Goal: Task Accomplishment & Management: Complete application form

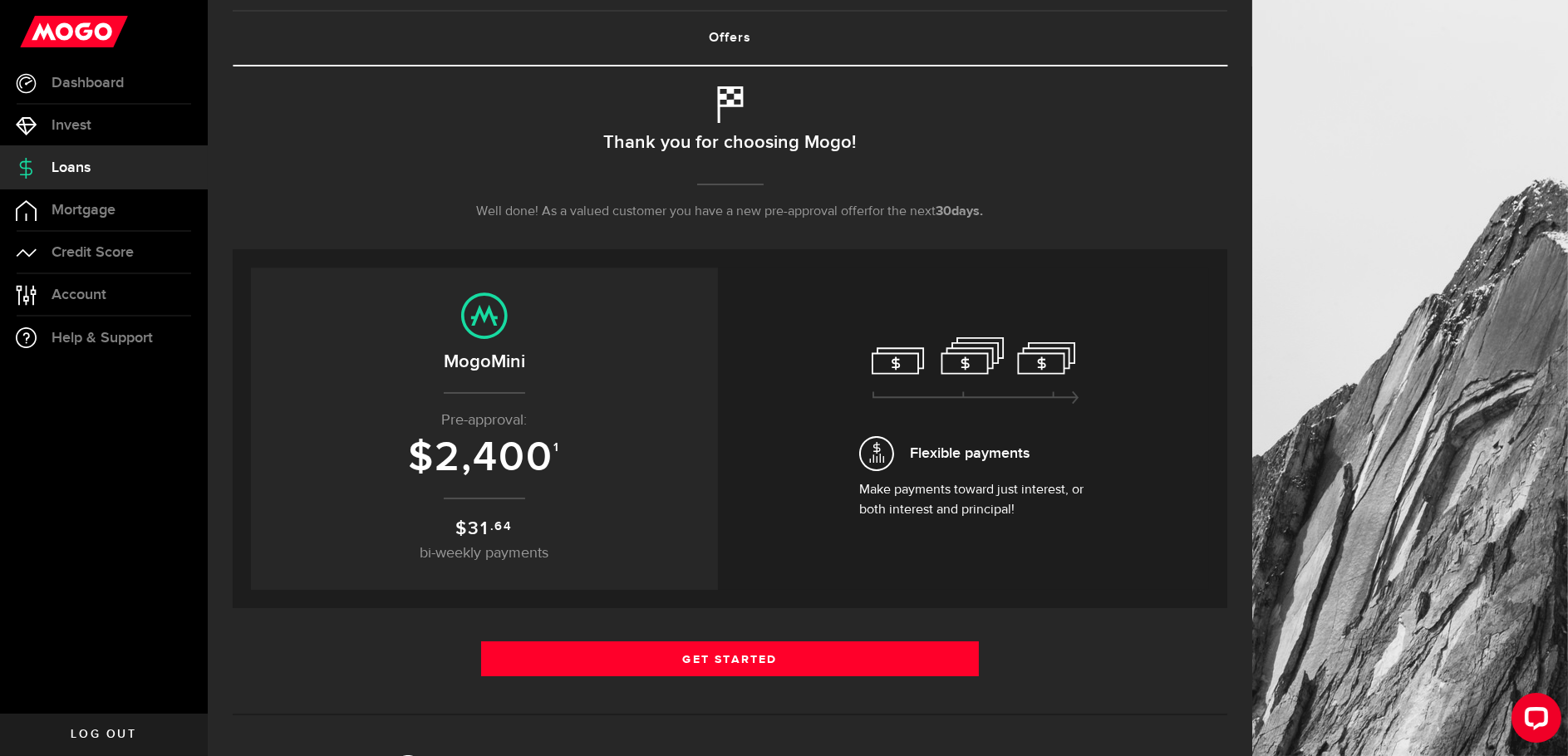
scroll to position [166, 0]
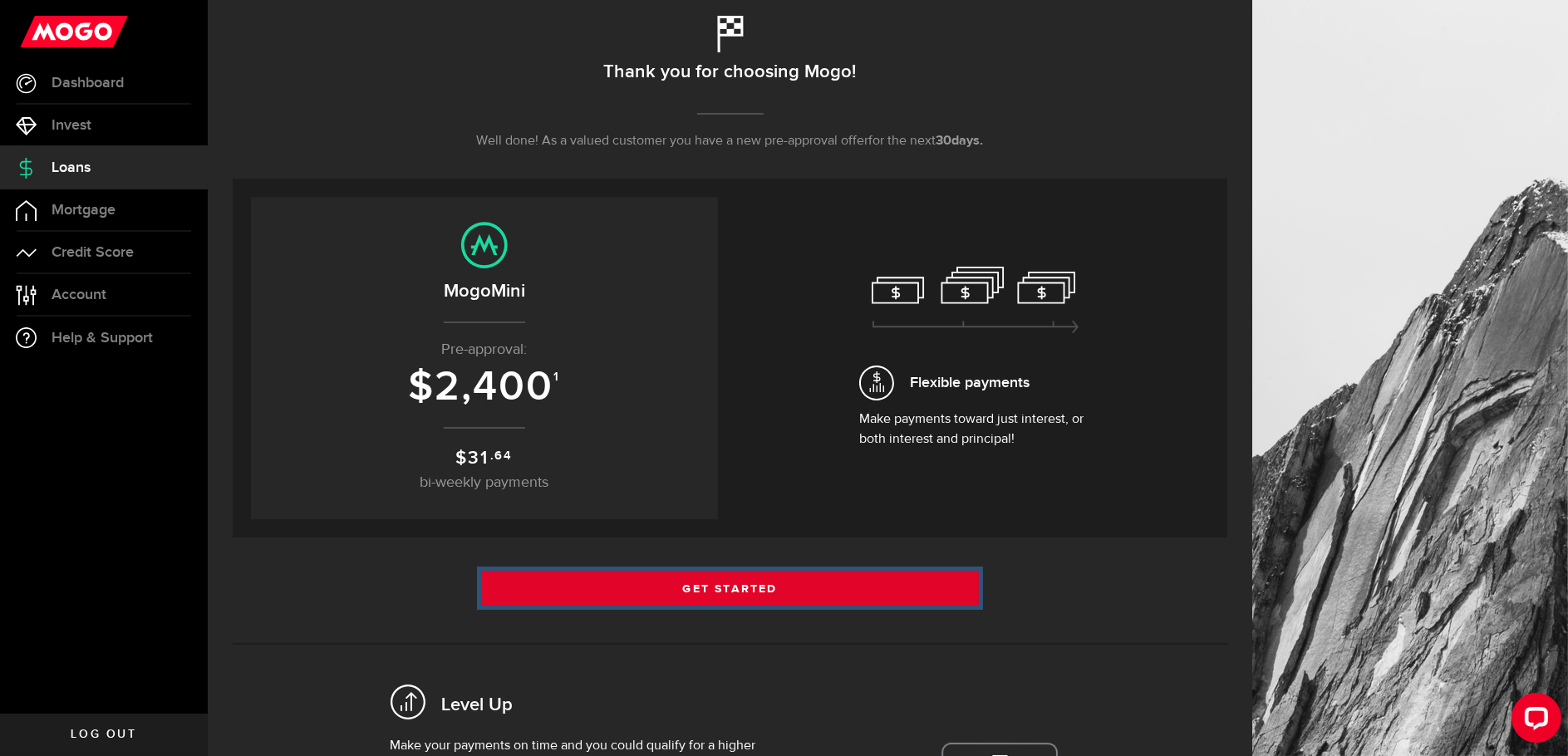
click at [758, 594] on link "Get Started" at bounding box center [730, 588] width 498 height 34
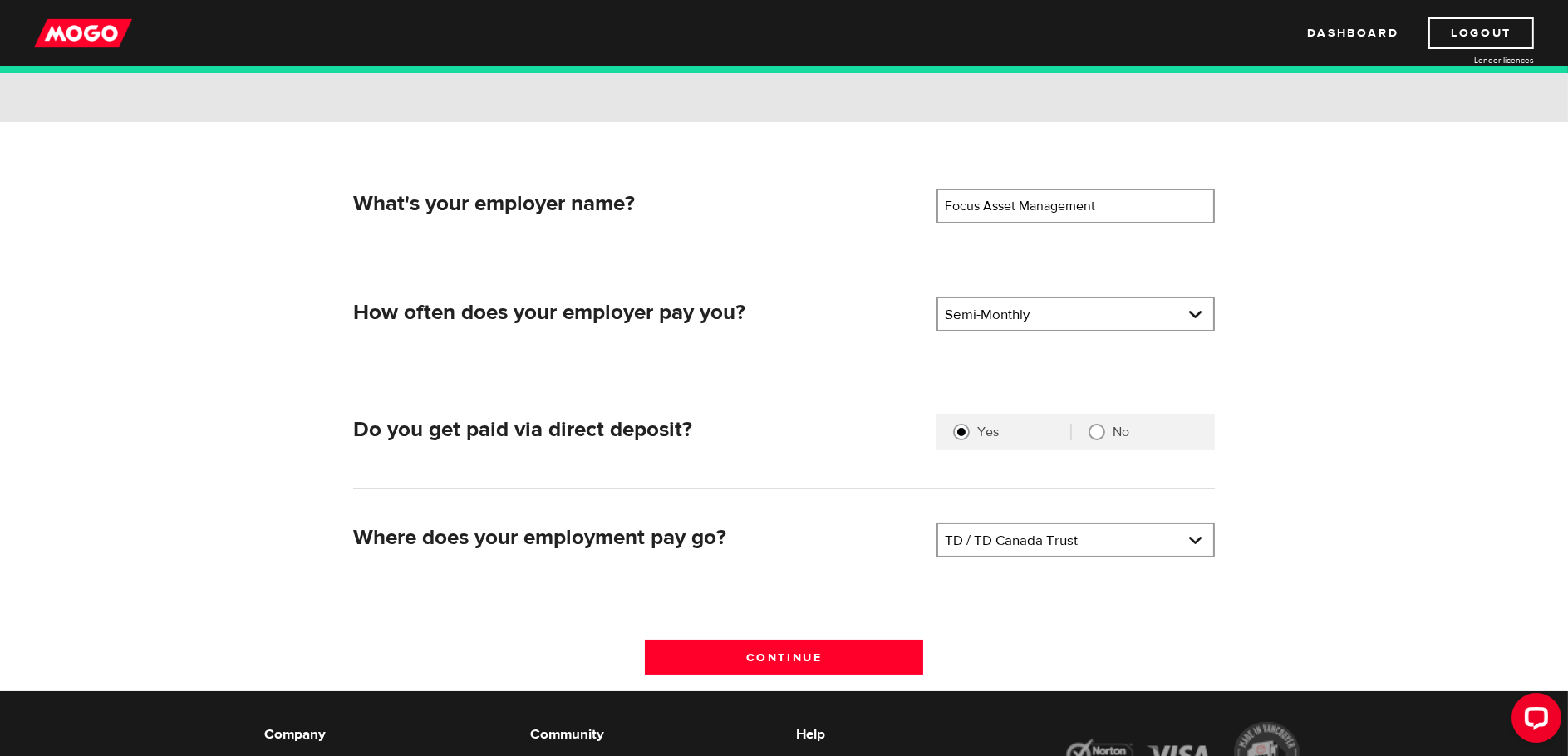
scroll to position [249, 0]
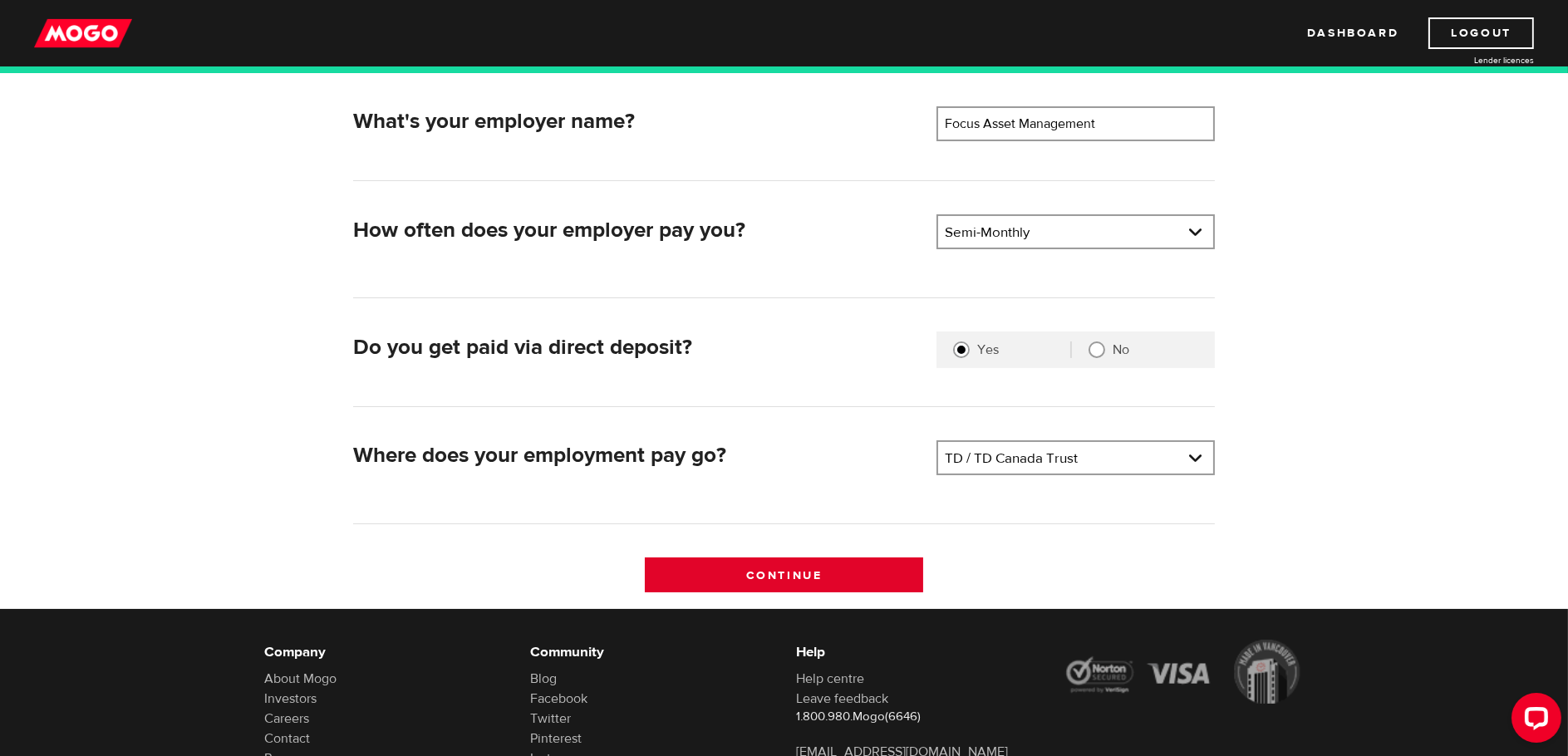
click at [837, 567] on input "Continue" at bounding box center [783, 575] width 278 height 34
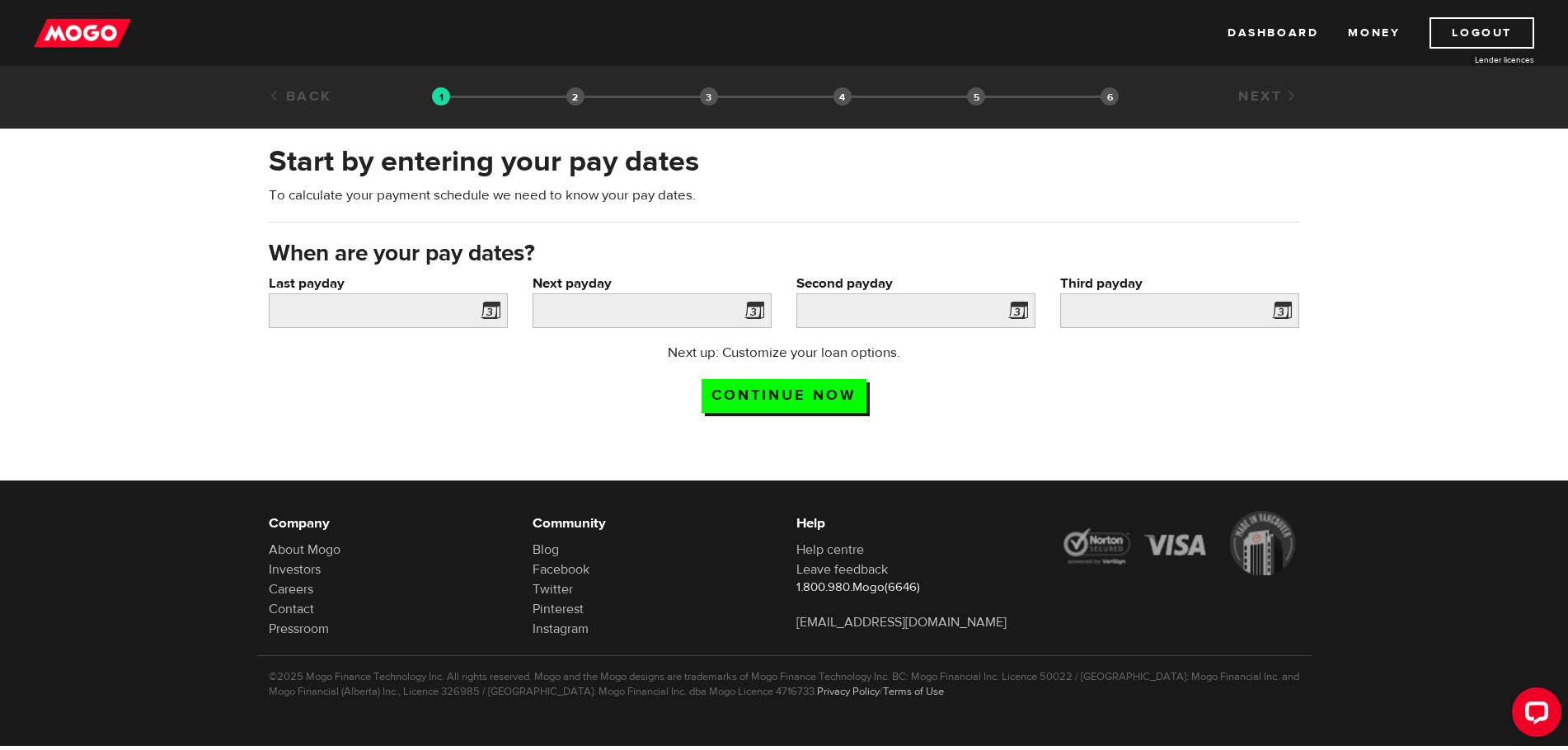
click at [479, 312] on span at bounding box center [487, 313] width 24 height 26
click at [495, 312] on span at bounding box center [487, 313] width 24 height 26
click at [454, 304] on input "Last payday" at bounding box center [389, 310] width 239 height 34
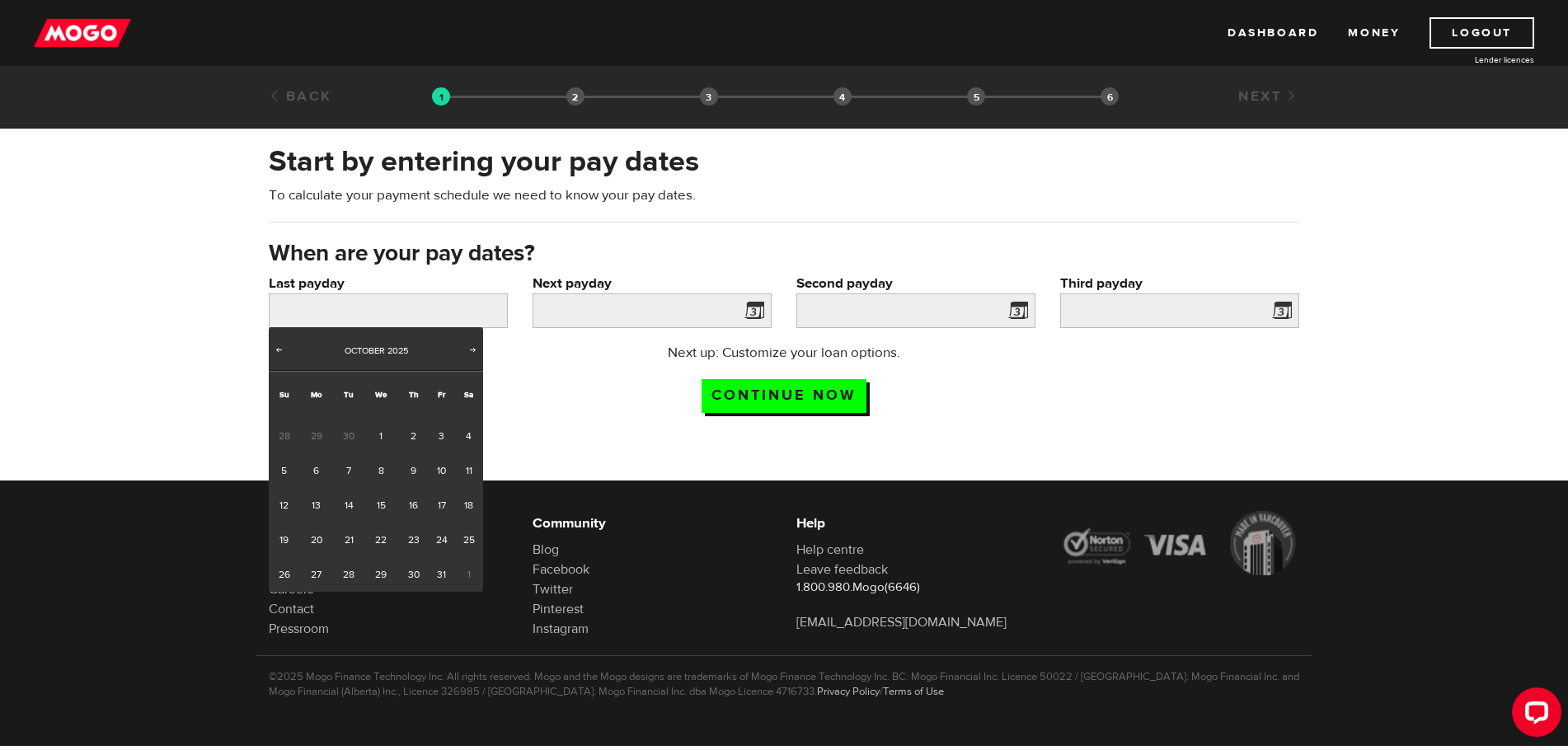
click at [347, 433] on span "30" at bounding box center [348, 436] width 31 height 34
click at [281, 349] on span "Prev" at bounding box center [278, 349] width 13 height 13
click at [345, 566] on link "30" at bounding box center [348, 575] width 31 height 34
type input "2025/09/30"
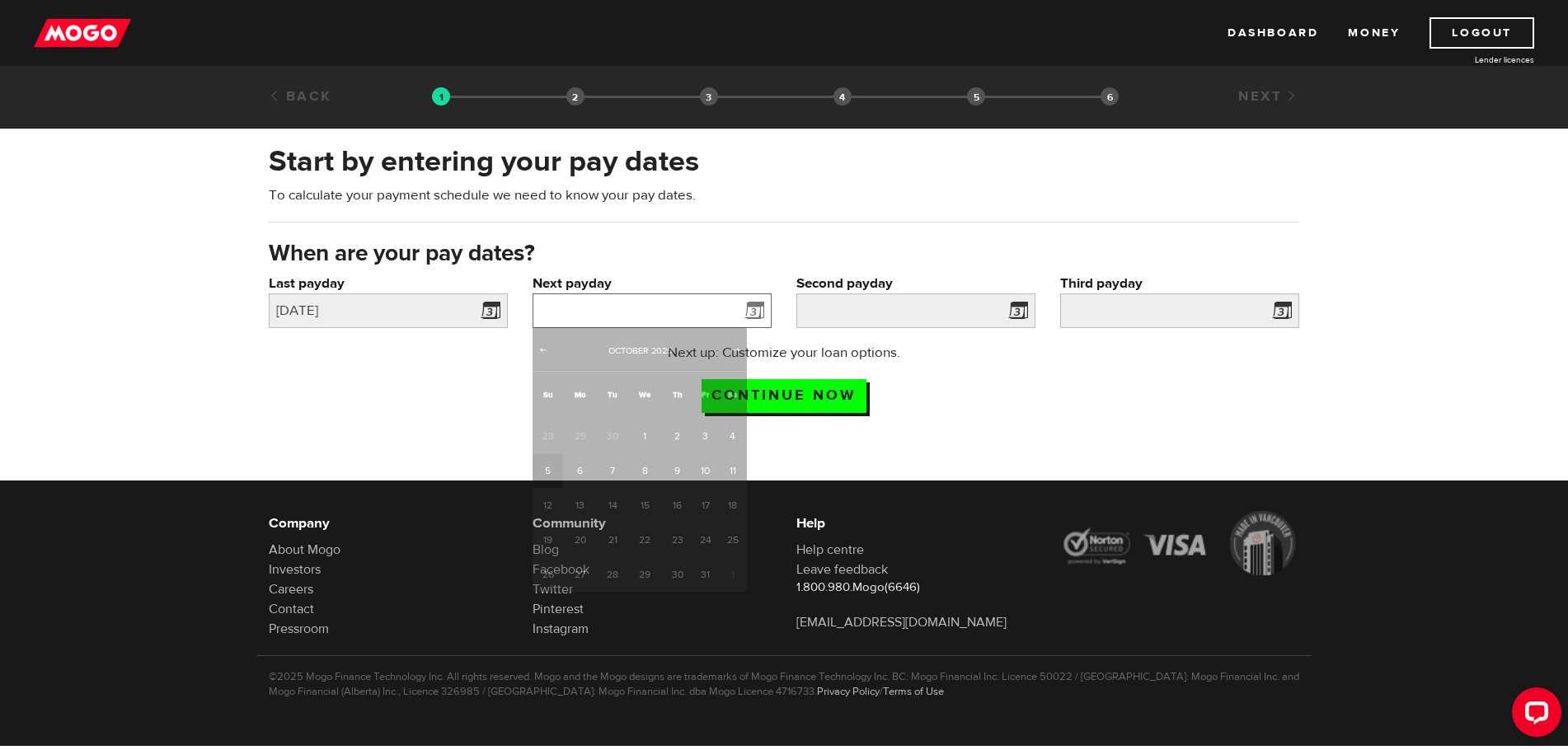
click at [587, 306] on input "Next payday" at bounding box center [652, 310] width 239 height 34
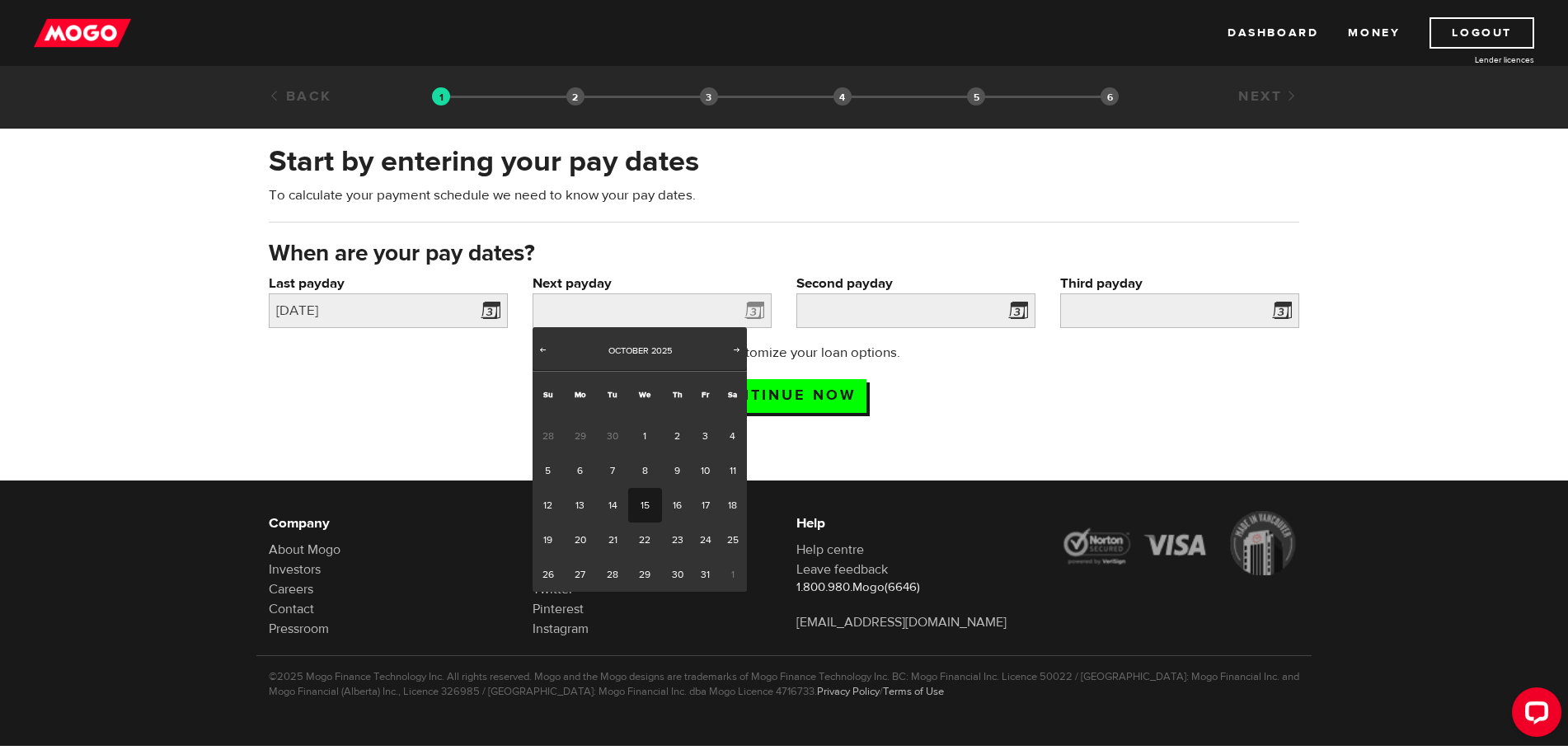
click at [648, 499] on link "15" at bounding box center [645, 505] width 34 height 34
type input "2025/10/15"
type input "2025/10/30"
type input "2025/11/14"
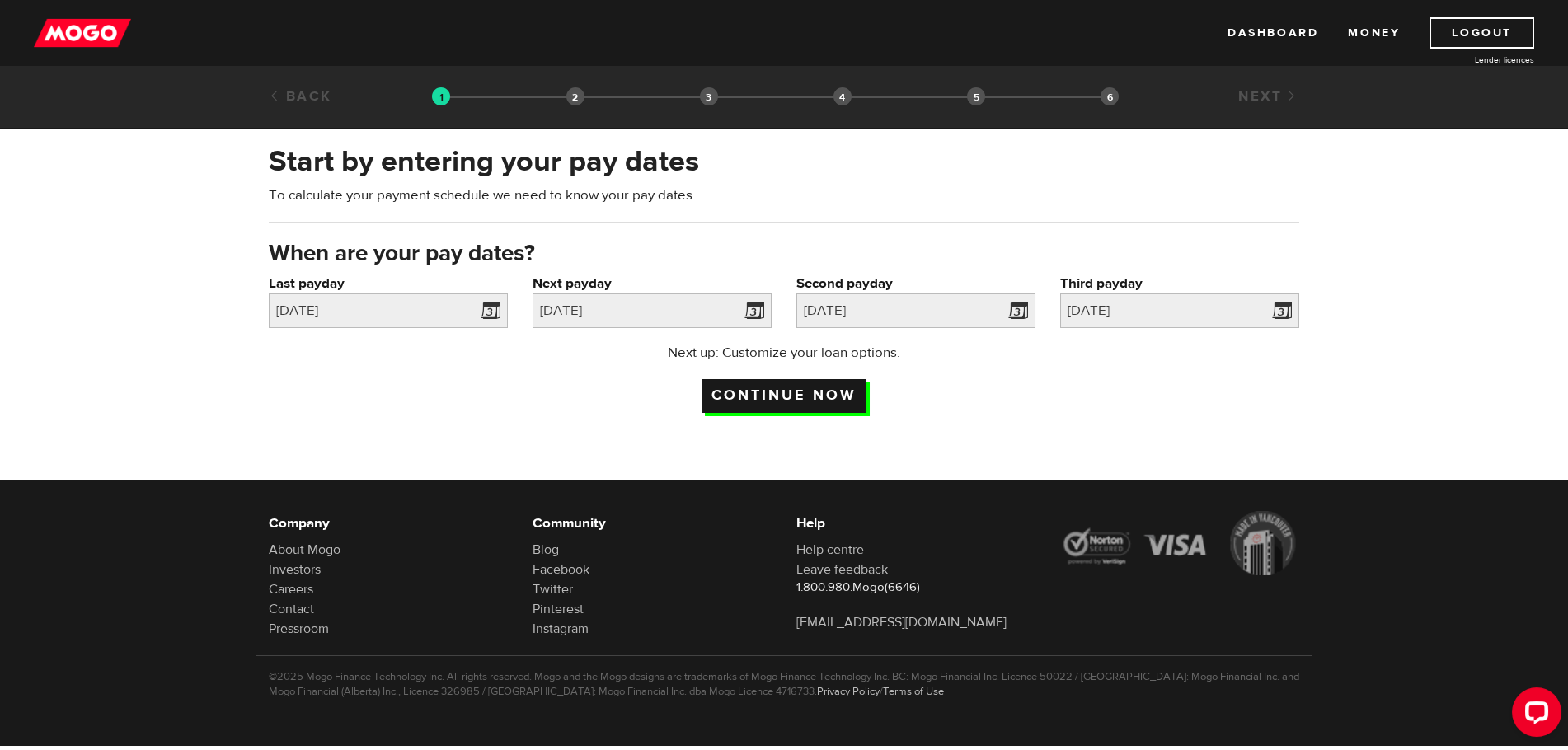
click at [818, 394] on input "Continue now" at bounding box center [784, 397] width 165 height 34
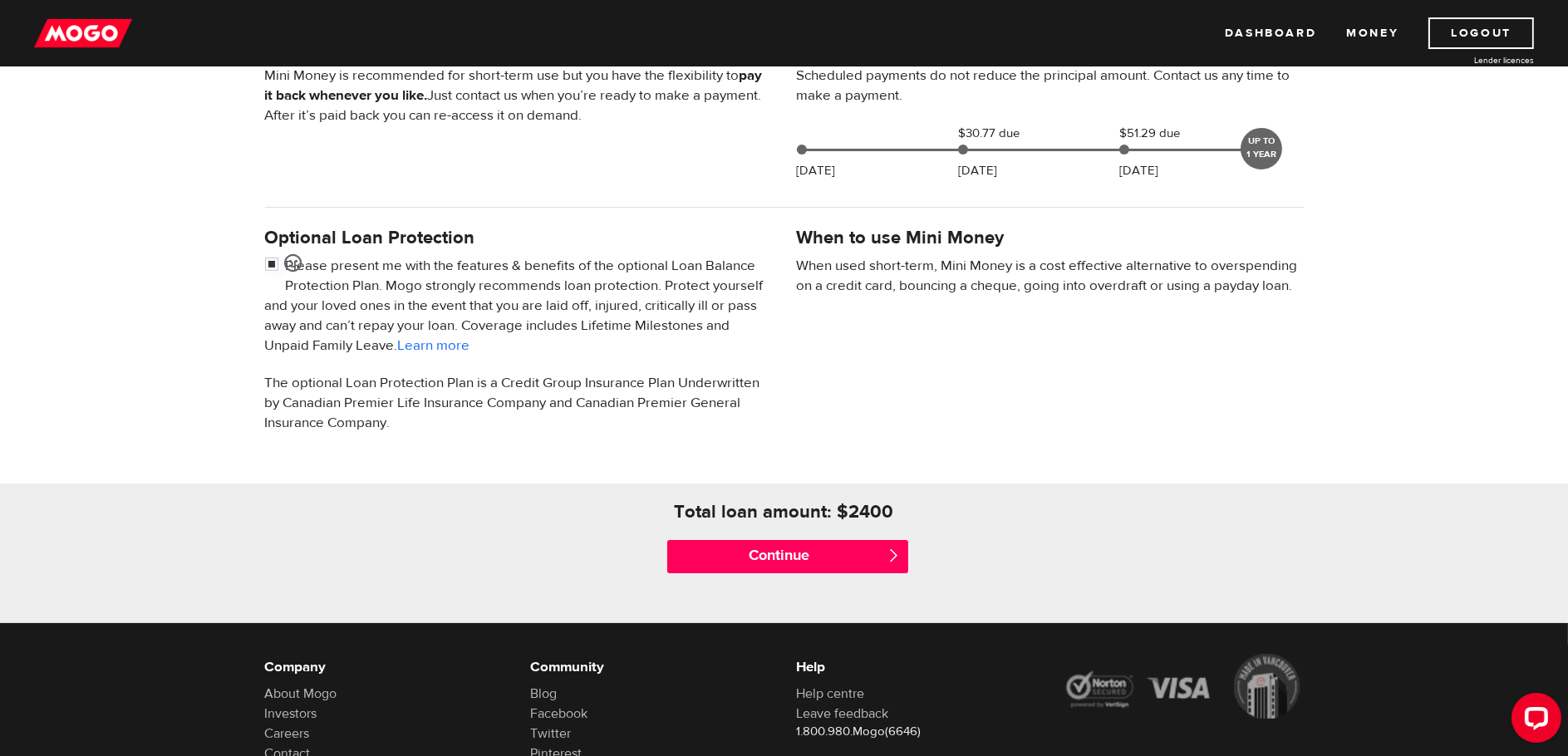
scroll to position [499, 0]
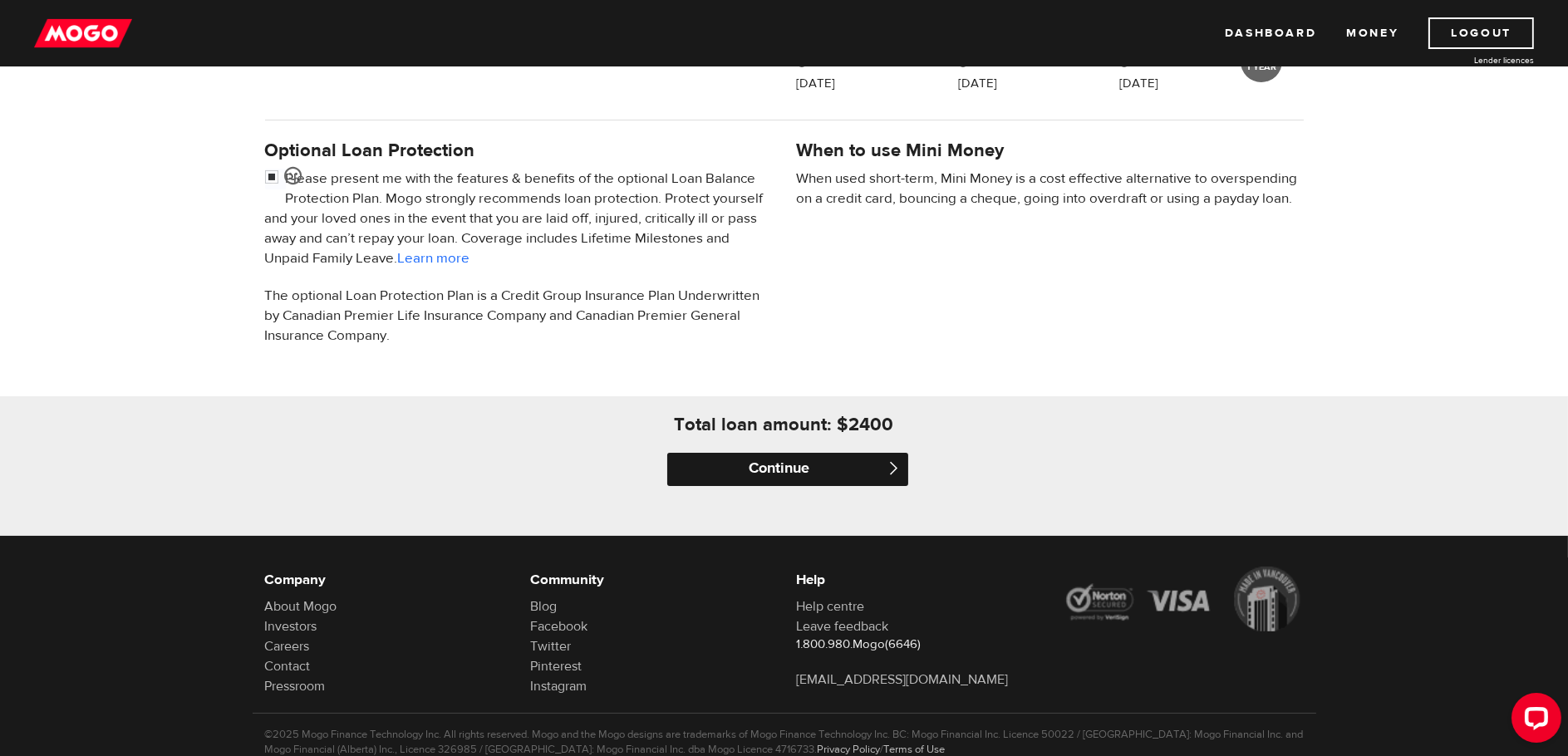
click at [810, 470] on input "Continue" at bounding box center [788, 470] width 241 height 34
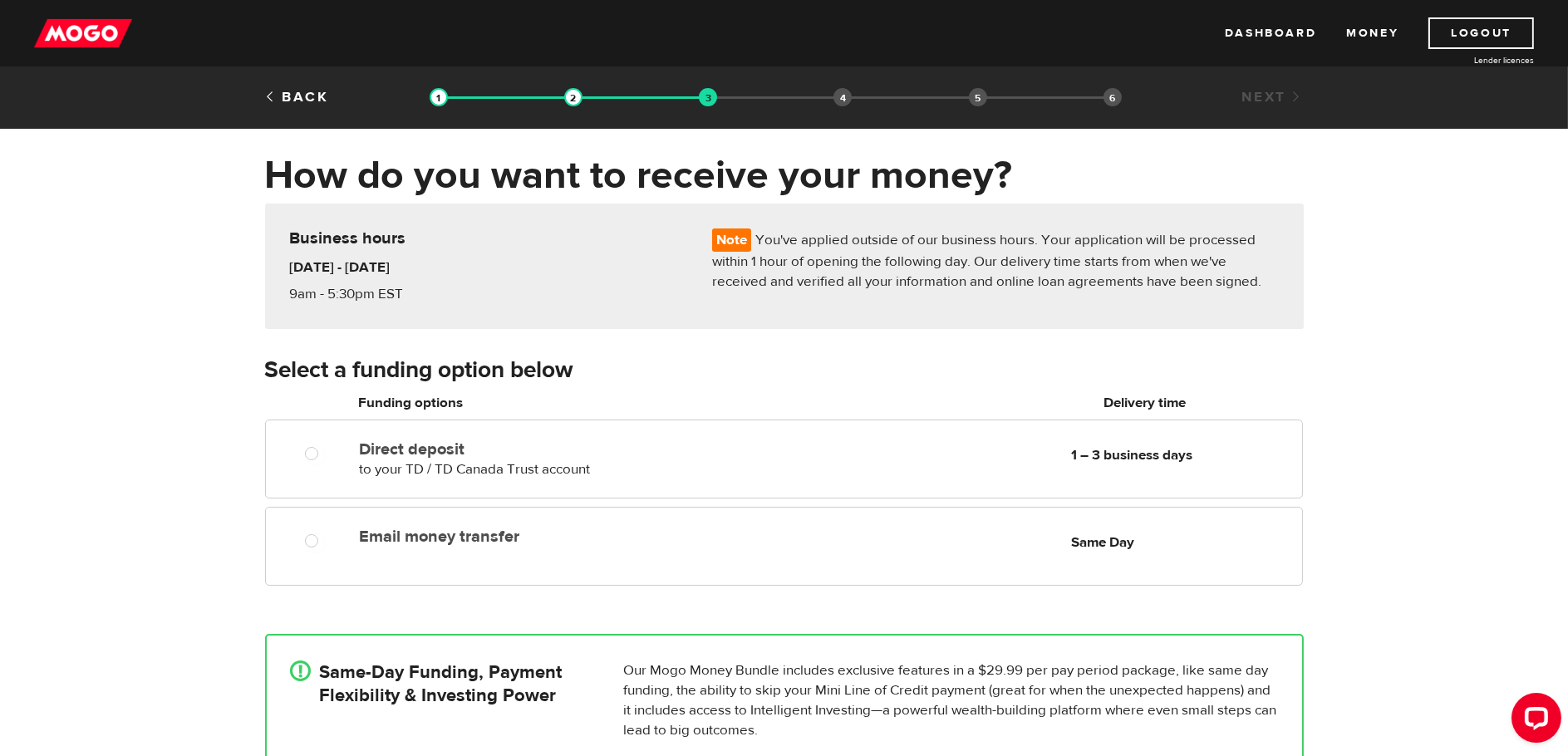
scroll to position [83, 0]
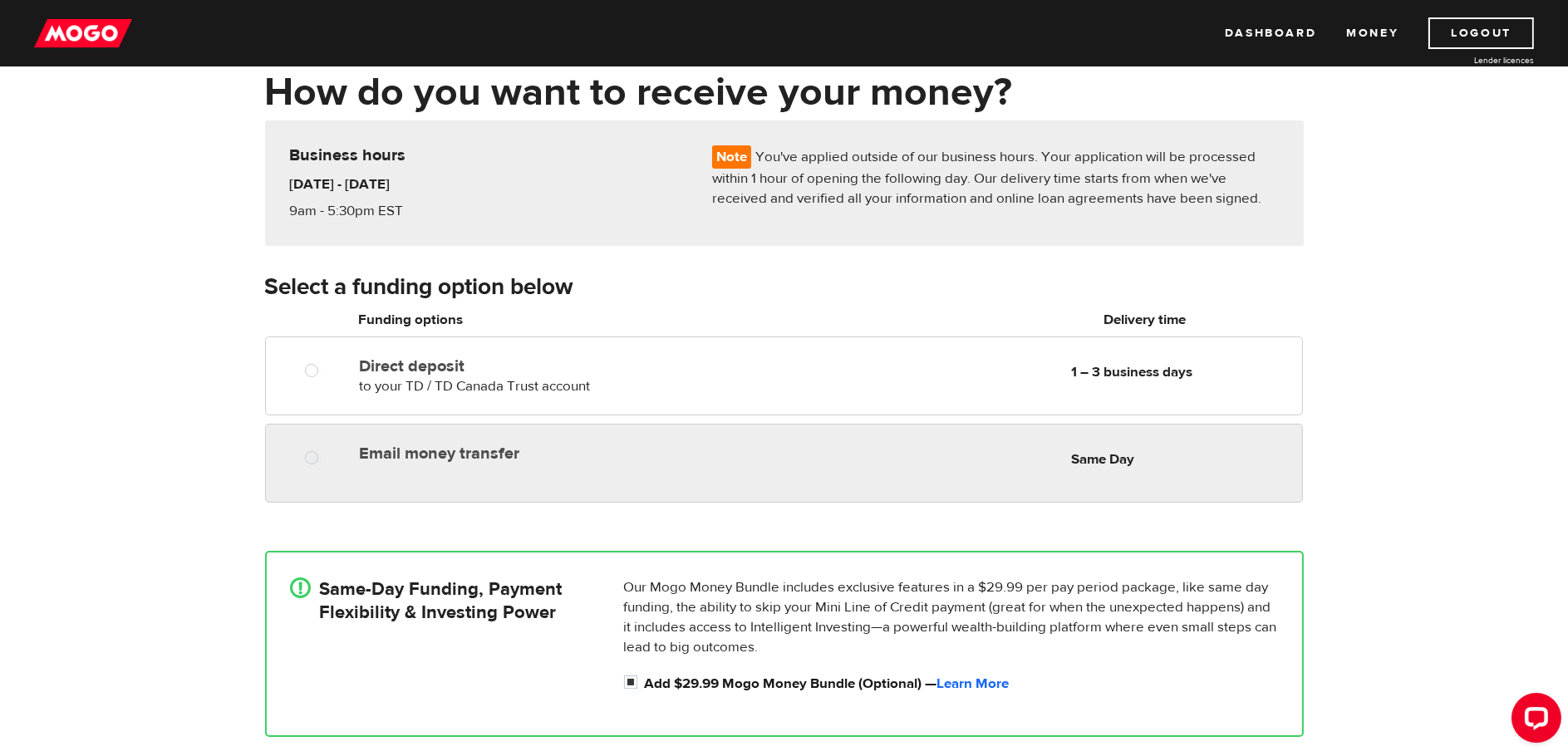
radio input "true"
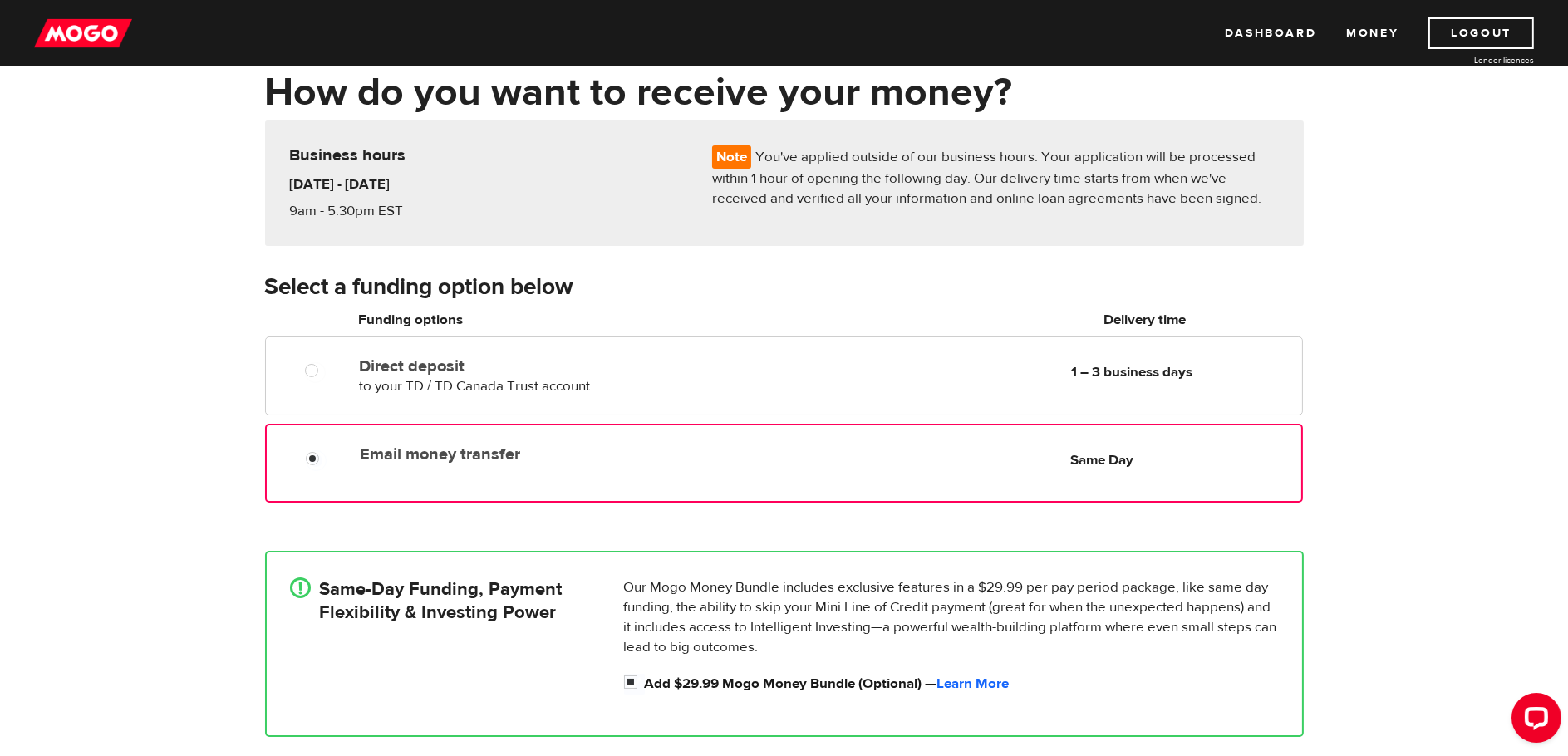
click at [699, 488] on div "Email money transfer Delivery in Same Day Same Day" at bounding box center [783, 462] width 1037 height 79
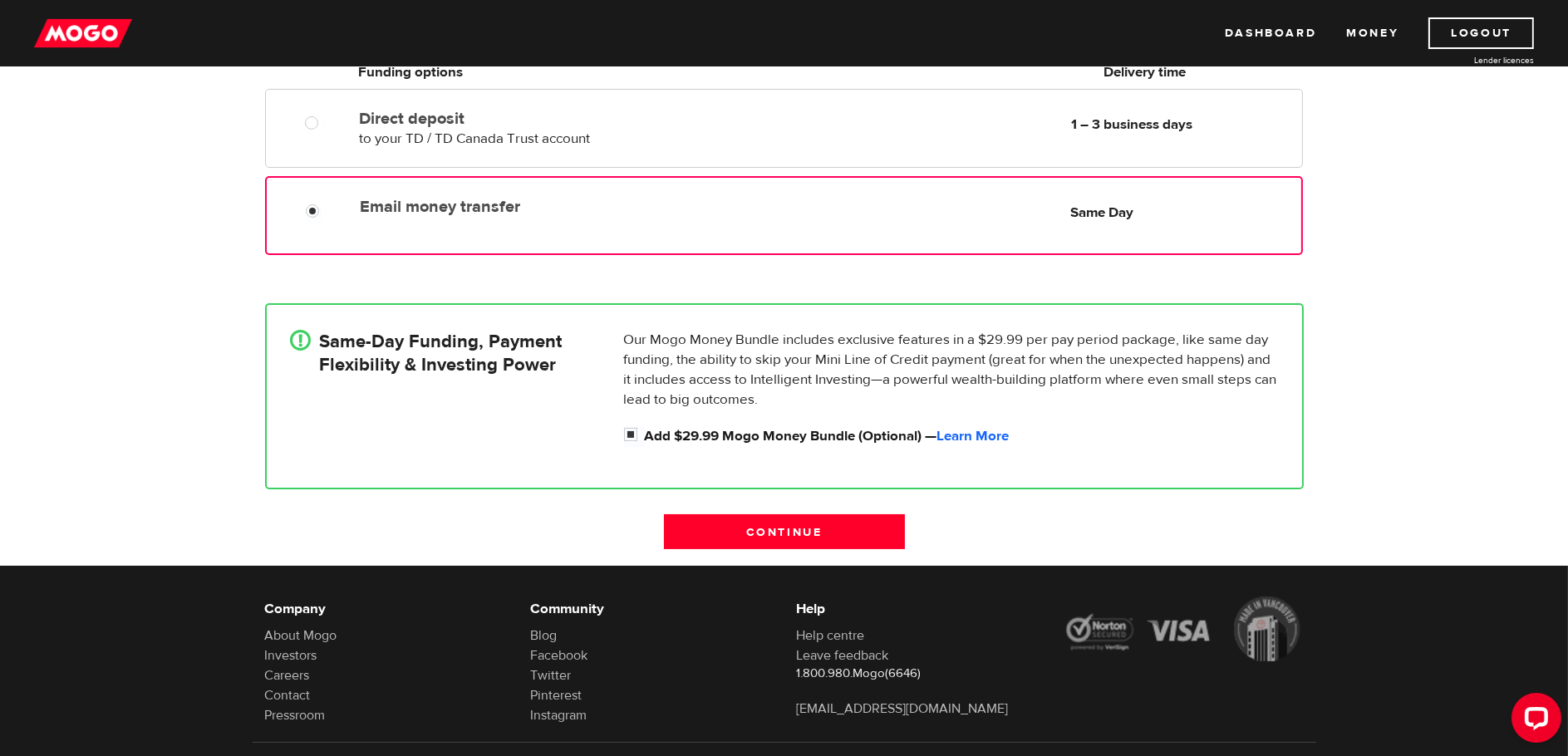
scroll to position [333, 0]
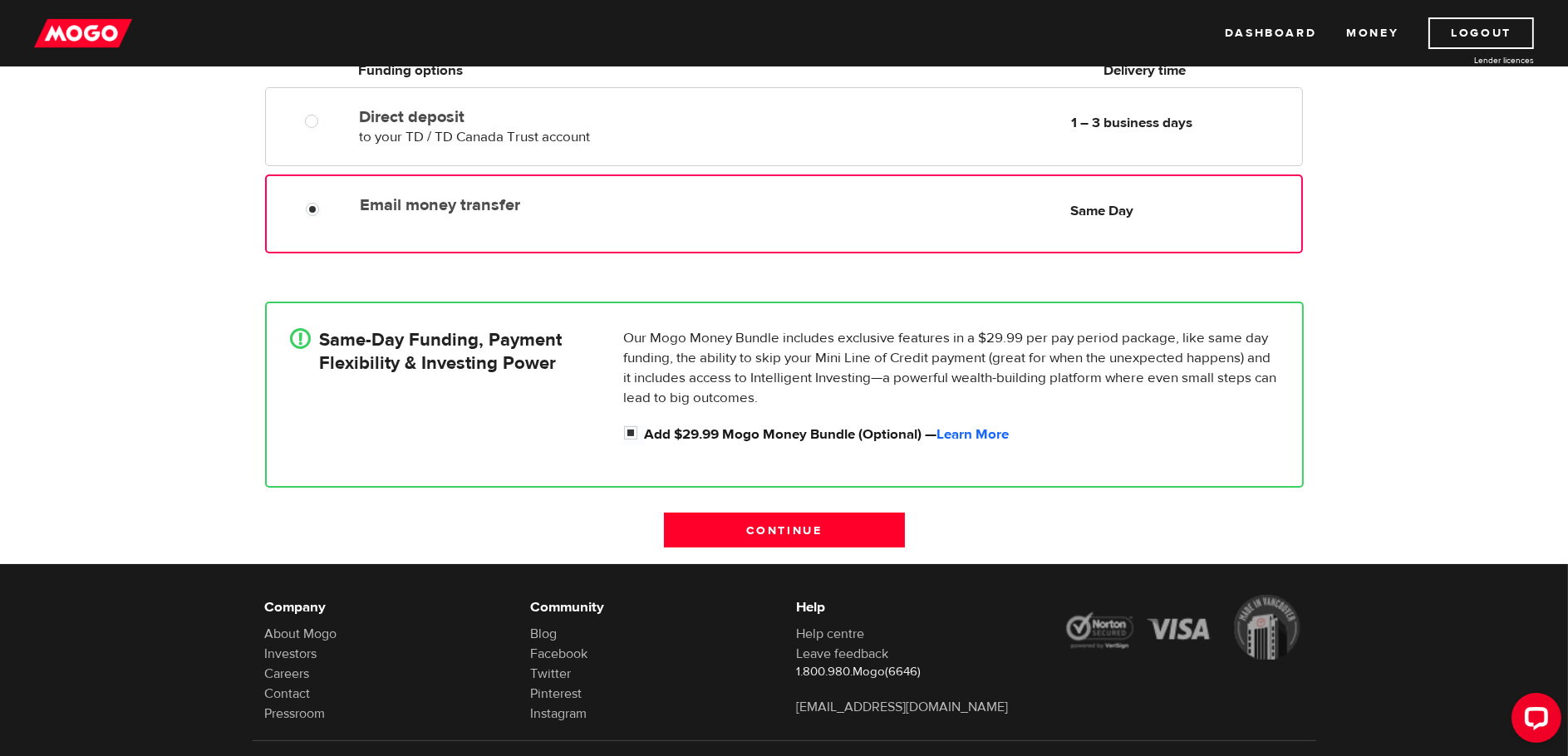
click at [622, 427] on div "Our Mogo Money Bundle includes exclusive features in a $29.99 per pay period pa…" at bounding box center [951, 386] width 668 height 117
click at [642, 432] on input "Add $29.99 Mogo Money Bundle (Optional) — Learn More" at bounding box center [634, 434] width 21 height 21
checkbox input "false"
radio input "false"
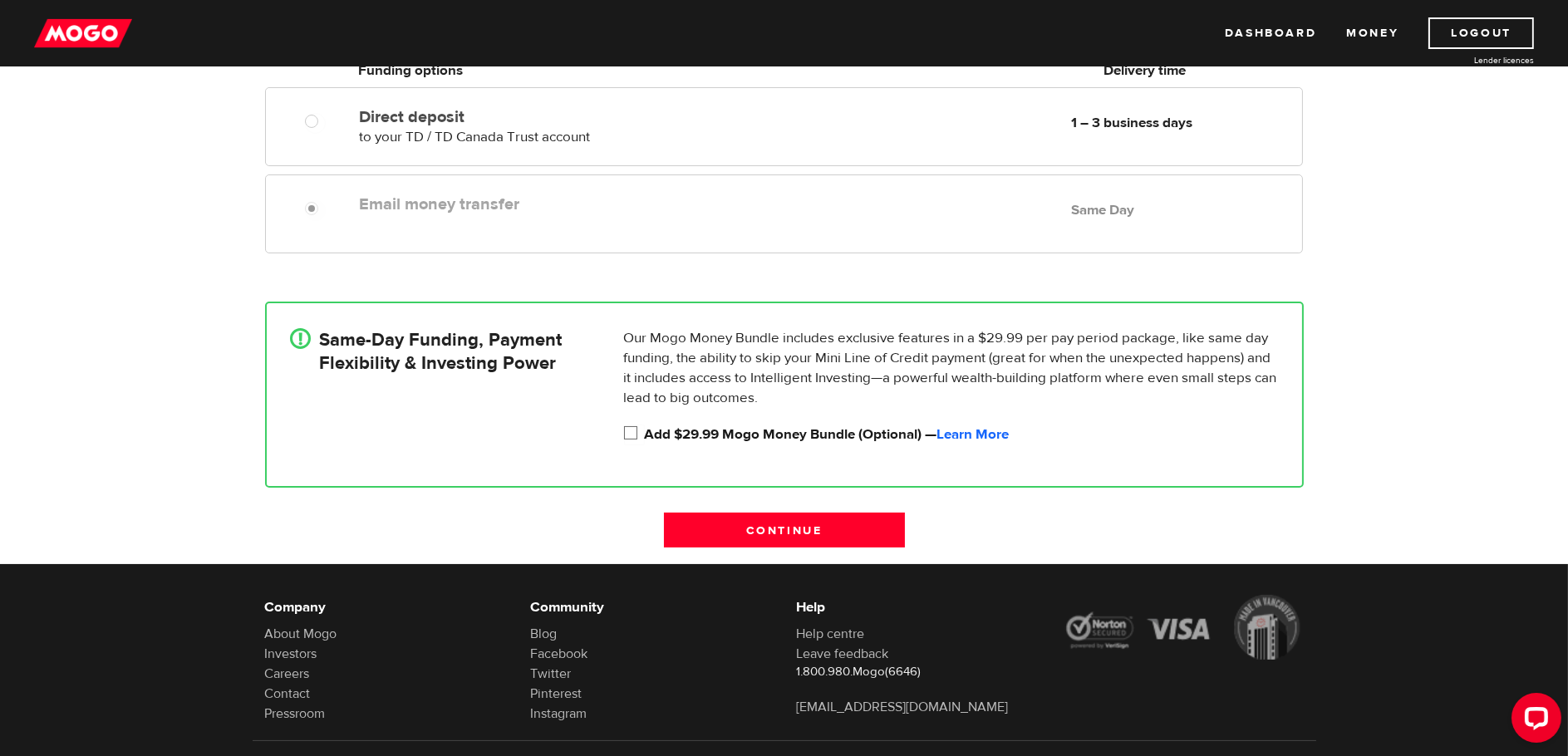
click at [687, 432] on label "Add $29.99 Mogo Money Bundle (Optional) — Learn More" at bounding box center [961, 434] width 634 height 20
click at [644, 432] on input "Add $29.99 Mogo Money Bundle (Optional) — Learn More" at bounding box center [634, 434] width 21 height 21
checkbox input "true"
click at [777, 527] on input "Continue" at bounding box center [784, 530] width 241 height 34
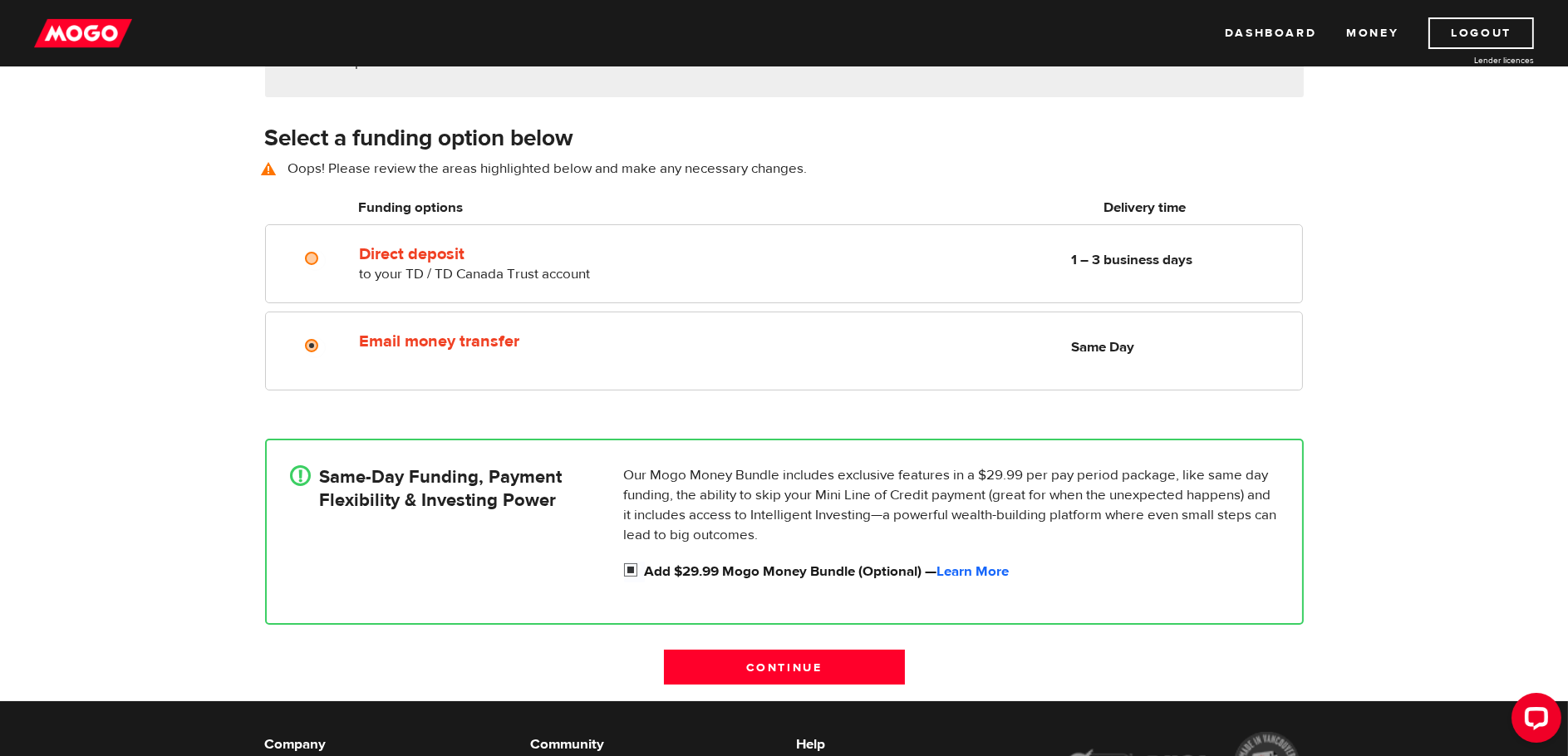
scroll to position [231, 0]
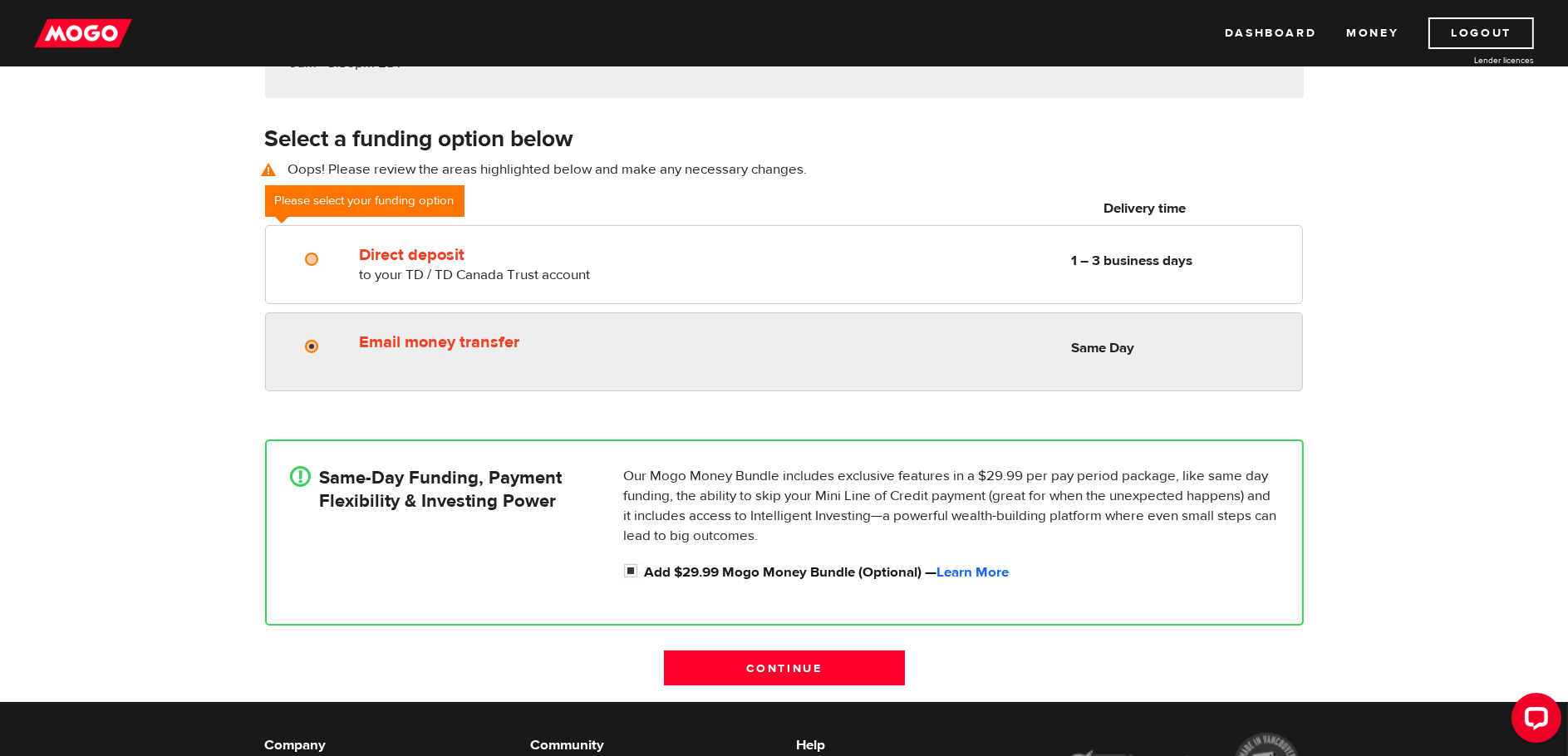
radio input "true"
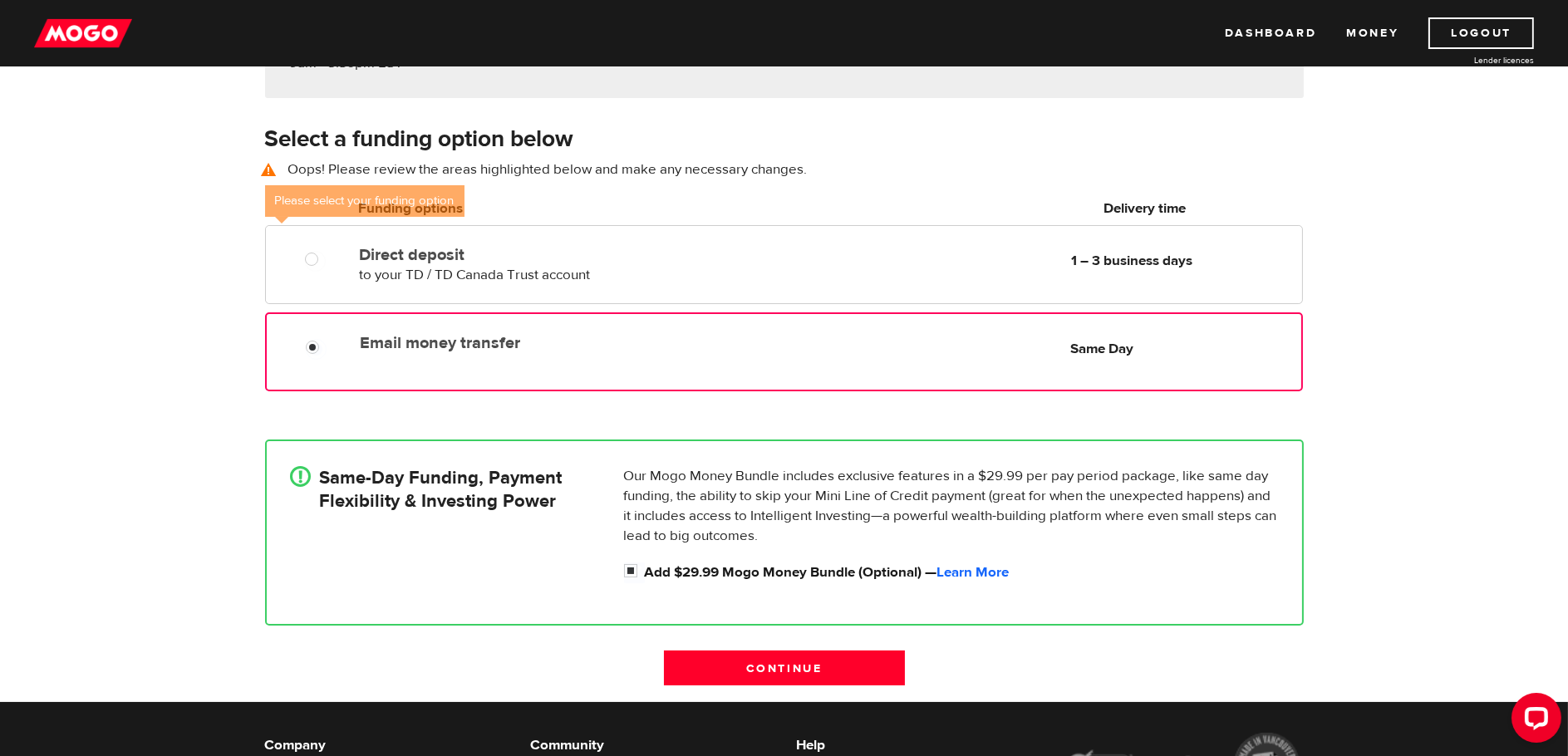
click at [647, 346] on label "Email money transfer" at bounding box center [550, 344] width 382 height 20
click at [326, 346] on input "Email money transfer" at bounding box center [315, 349] width 21 height 21
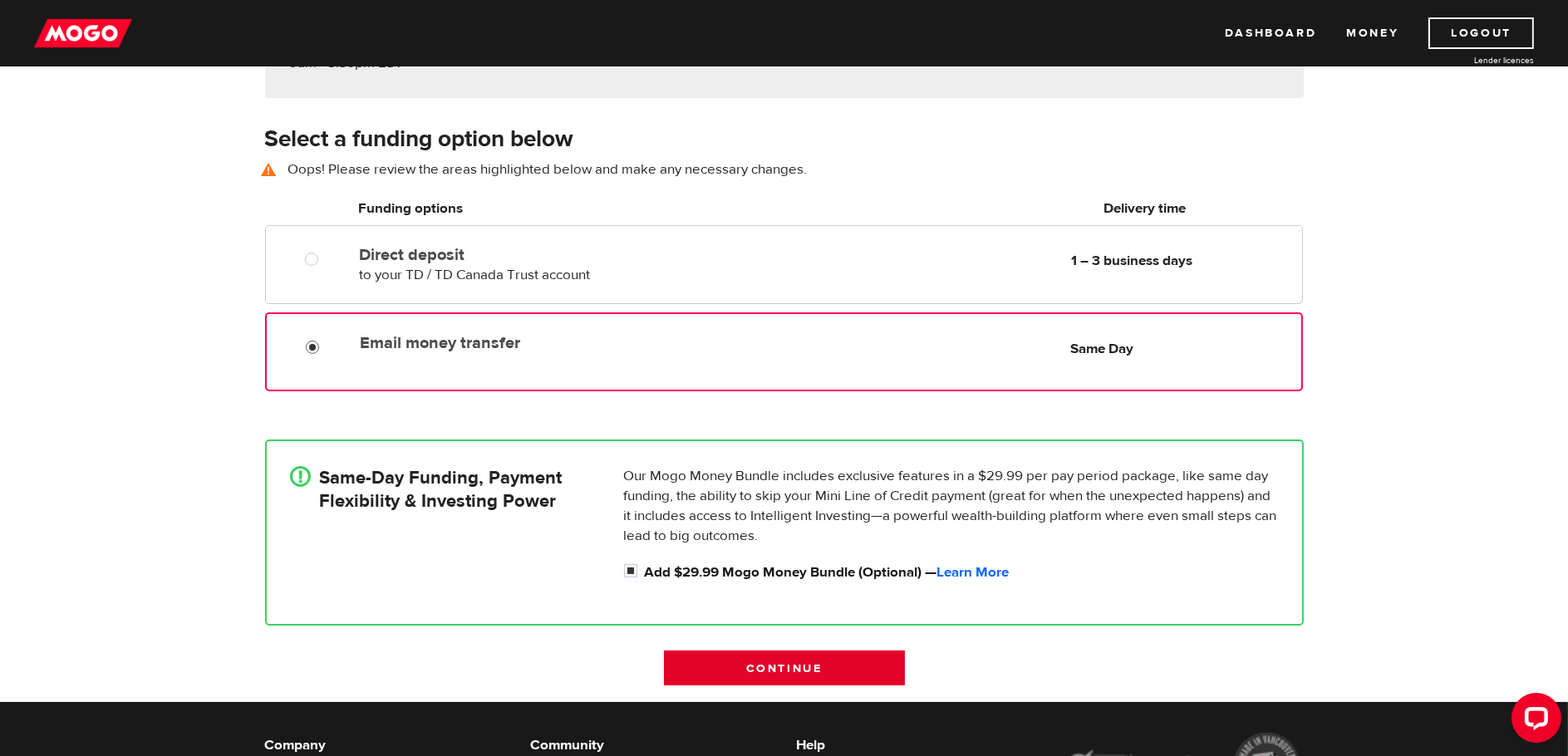
click at [760, 672] on input "Continue" at bounding box center [784, 668] width 241 height 34
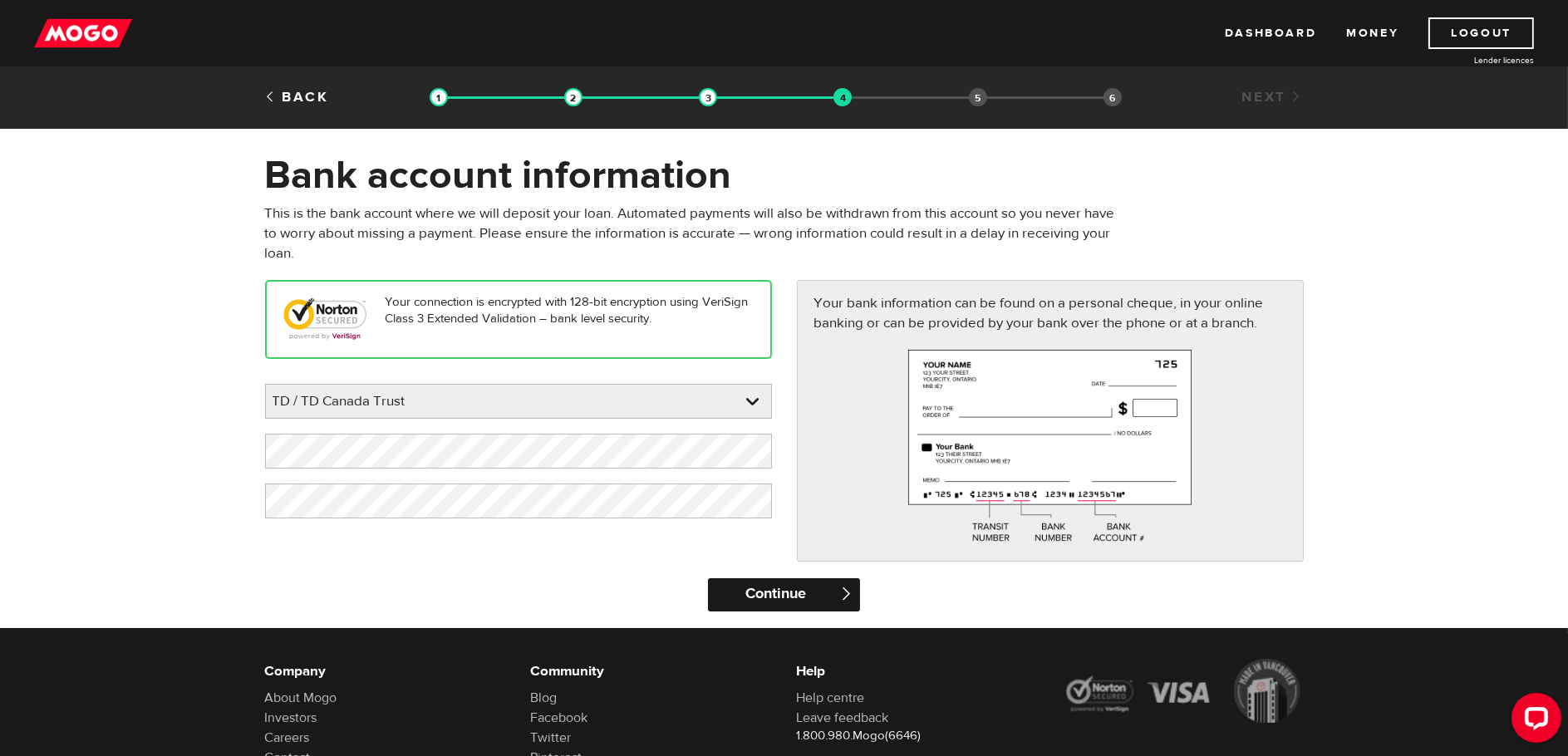
click at [789, 598] on input "Continue" at bounding box center [784, 595] width 152 height 34
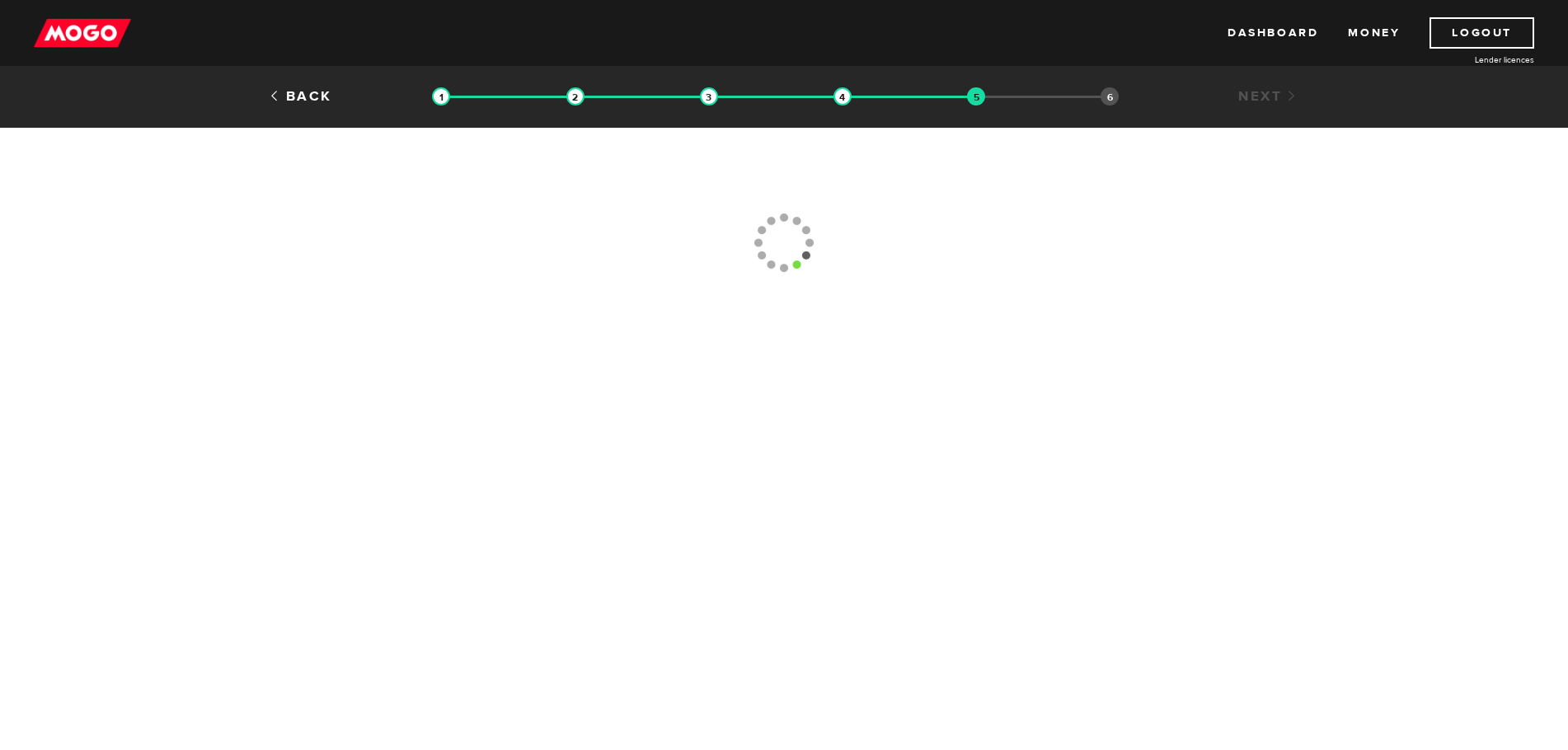
type input "[PHONE_NUMBER]"
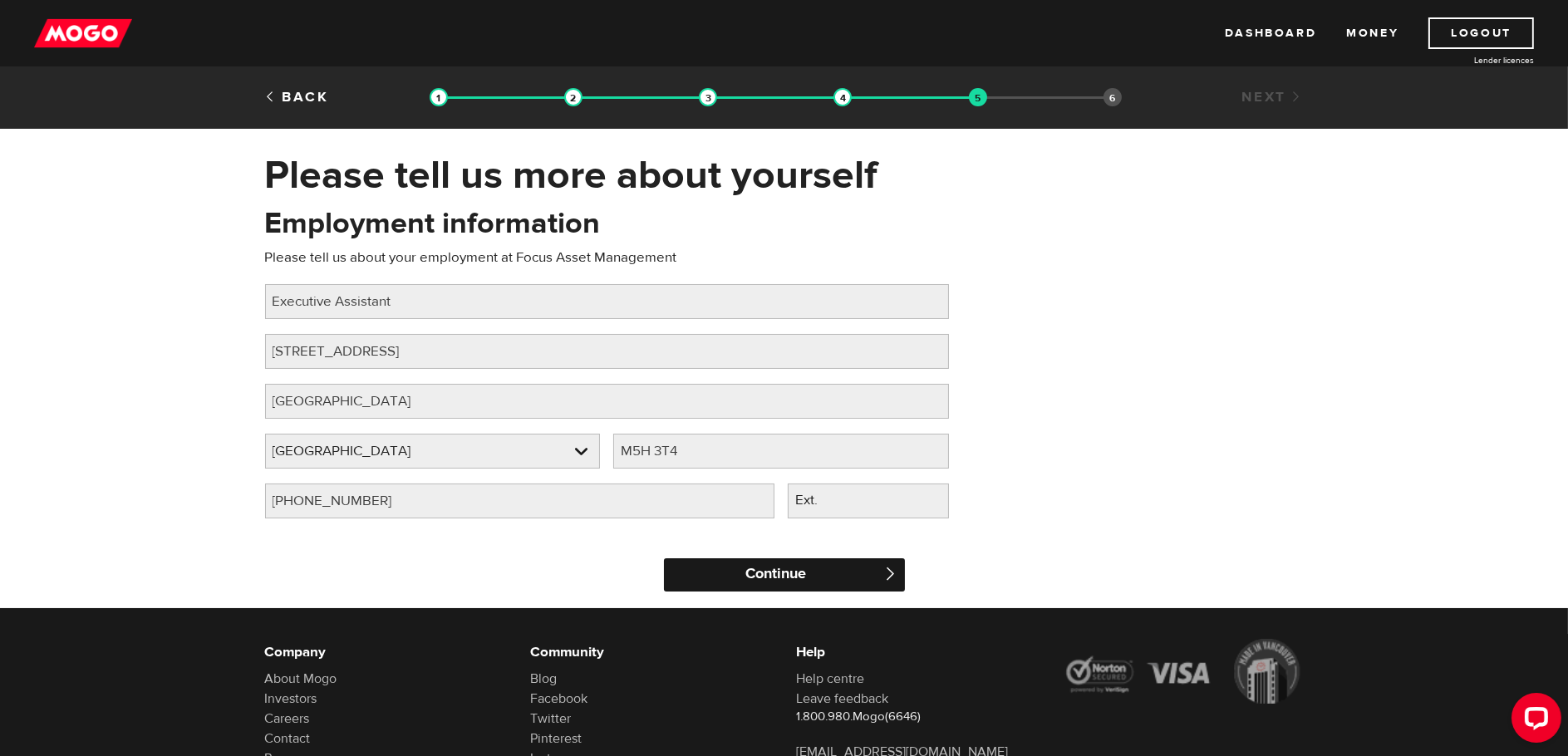
click at [809, 580] on input "Continue" at bounding box center [784, 575] width 241 height 34
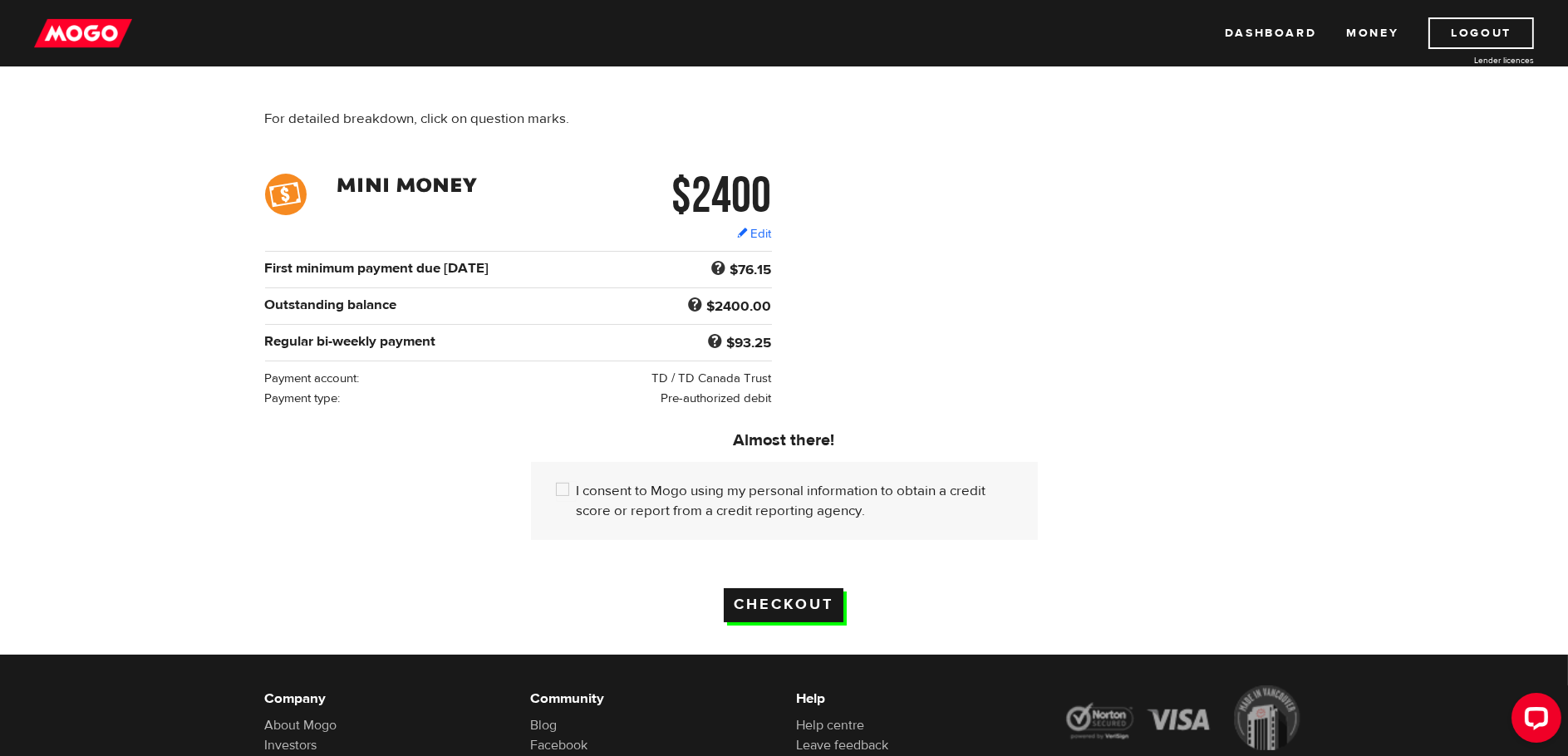
scroll to position [166, 0]
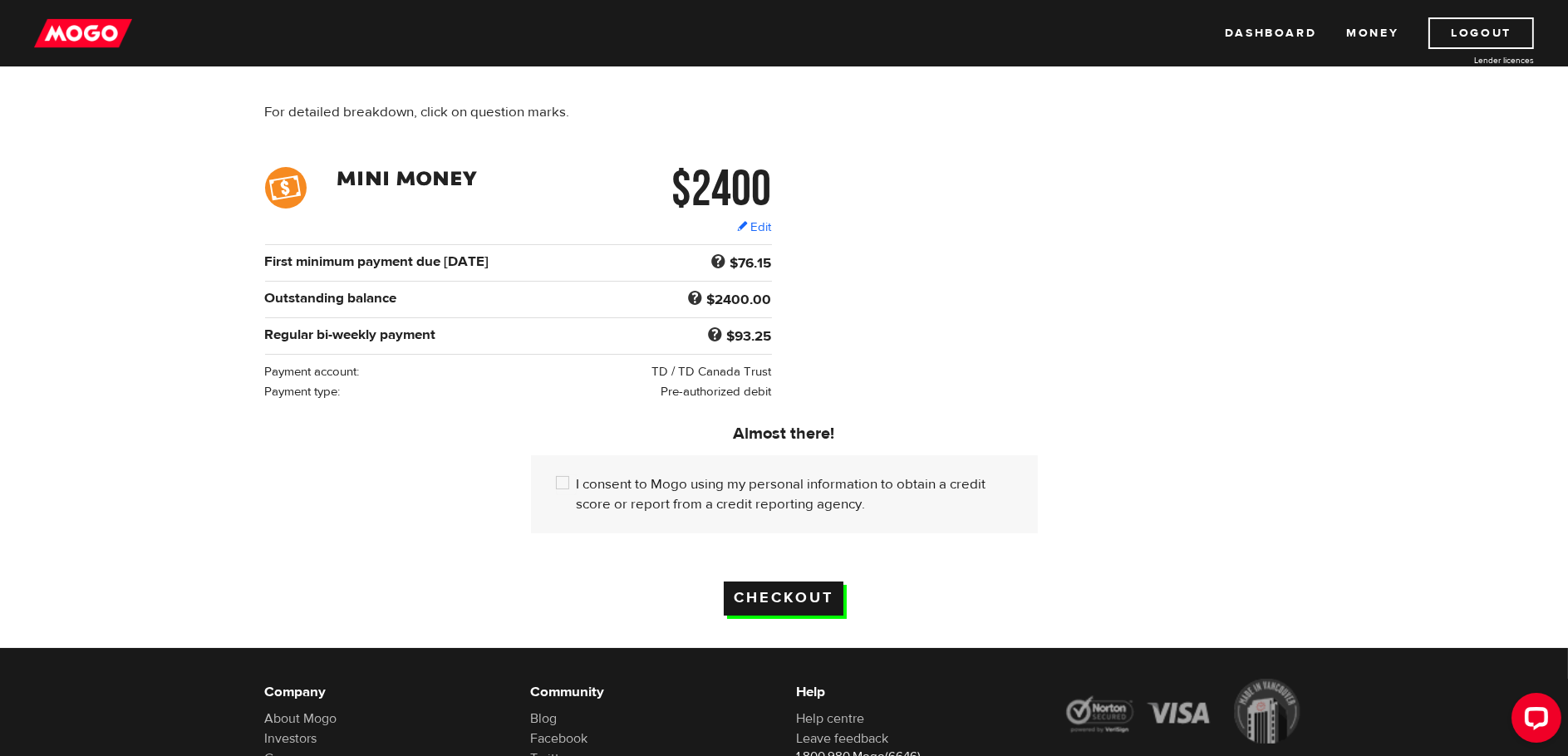
click at [822, 586] on input "Checkout" at bounding box center [783, 599] width 120 height 34
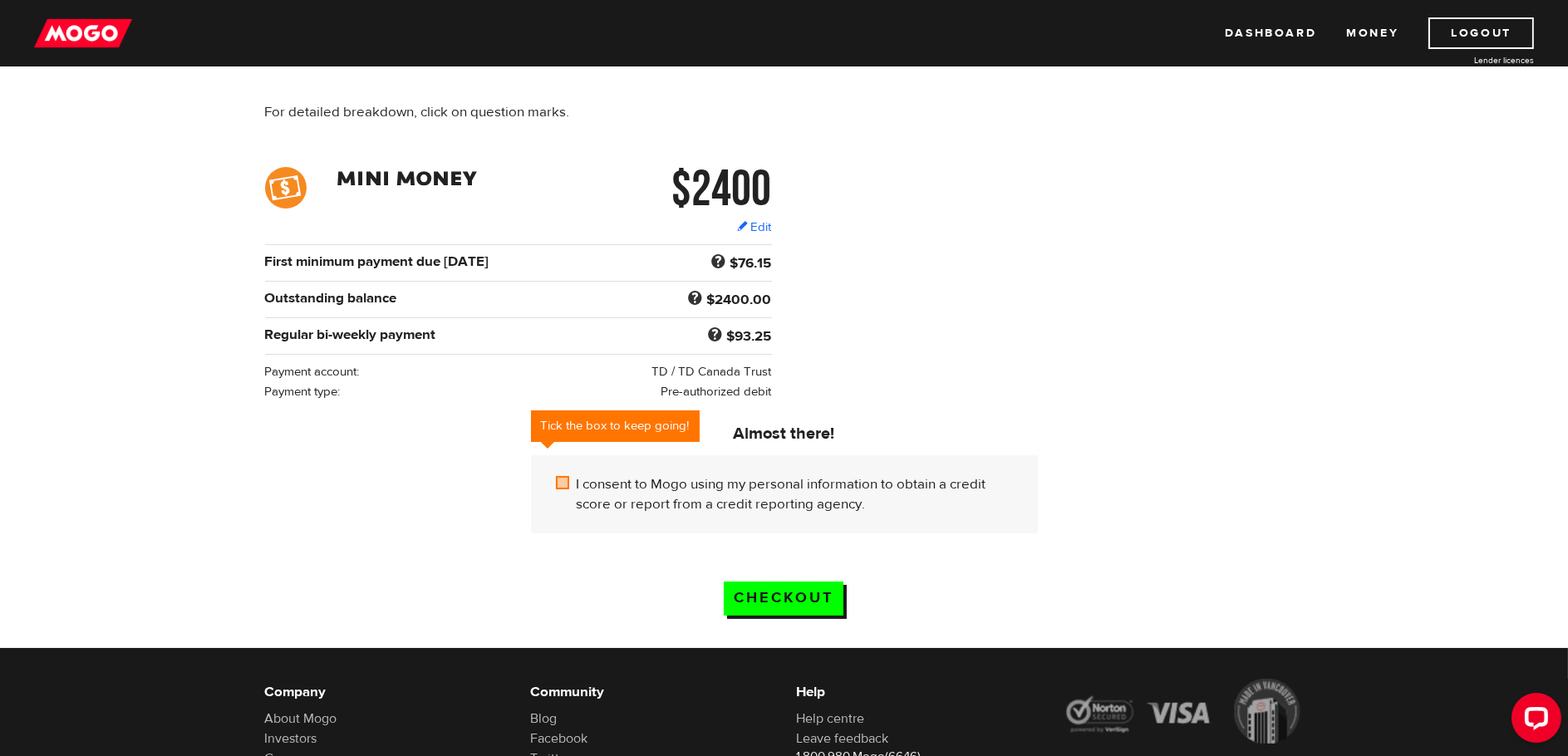
click at [708, 492] on label "I consent to Mogo using my personal information to obtain a credit score or rep…" at bounding box center [794, 494] width 436 height 40
click at [576, 492] on input "I consent to Mogo using my personal information to obtain a credit score or rep…" at bounding box center [566, 484] width 21 height 21
checkbox input "true"
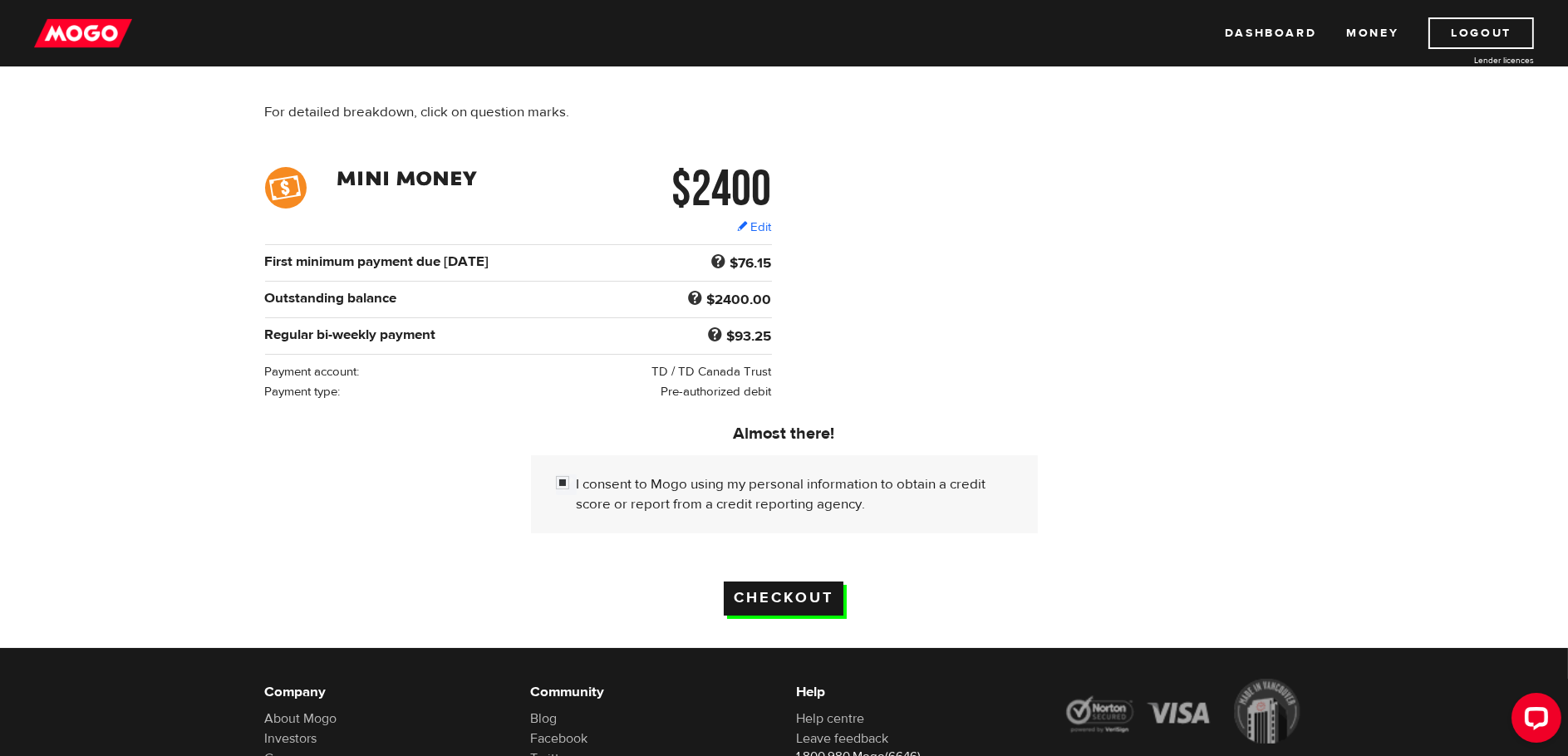
click at [787, 588] on input "Checkout" at bounding box center [783, 599] width 120 height 34
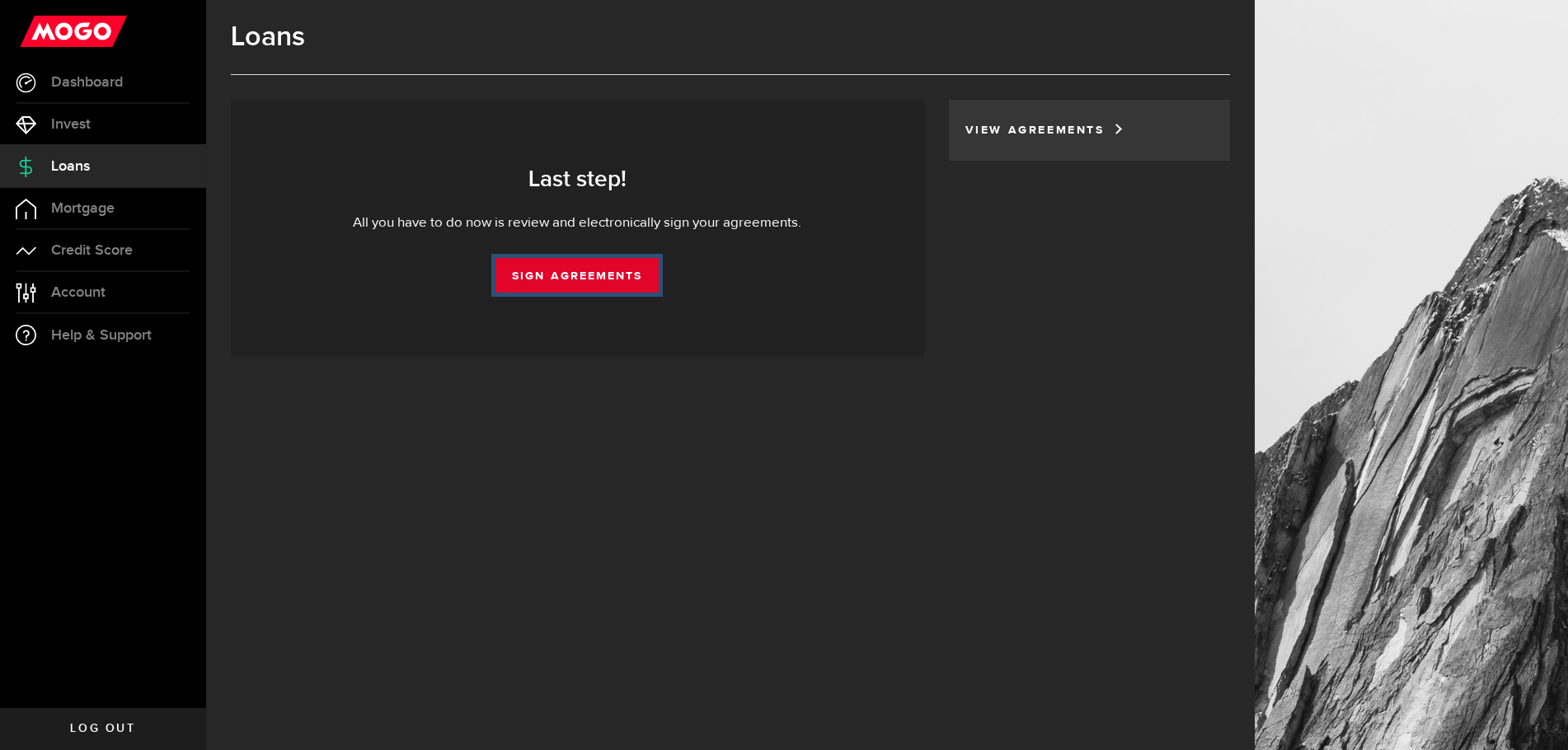
click at [574, 275] on link "Sign Agreements" at bounding box center [577, 275] width 163 height 34
